Goal: Transaction & Acquisition: Download file/media

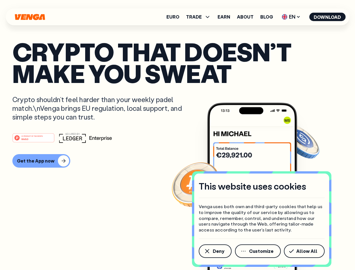
click at [177, 135] on div "#1 PRODUCT OF THE MONTH Web3" at bounding box center [177, 138] width 330 height 10
click at [215, 251] on span "Deny" at bounding box center [219, 251] width 12 height 4
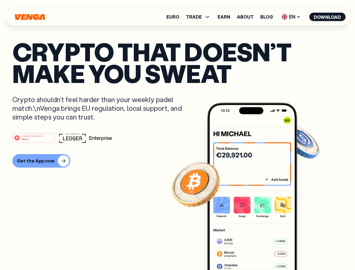
click at [258, 251] on img at bounding box center [252, 197] width 90 height 188
click at [305, 251] on article "Crypto that doesn’t make you sweat Crypto shouldn’t feel harder than your weekl…" at bounding box center [177, 146] width 330 height 211
click at [200, 17] on span "TRADE" at bounding box center [194, 17] width 16 height 4
click at [291, 17] on span "EN" at bounding box center [291, 16] width 23 height 9
click at [328, 17] on button "Download" at bounding box center [327, 17] width 36 height 8
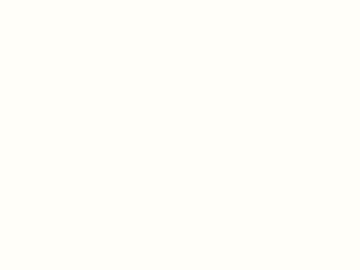
click at [40, 0] on html "This website uses cookies Venga uses both own and third-party cookies that help…" at bounding box center [180, 0] width 360 height 0
click at [34, 0] on html "This website uses cookies Venga uses both own and third-party cookies that help…" at bounding box center [180, 0] width 360 height 0
